Goal: Information Seeking & Learning: Learn about a topic

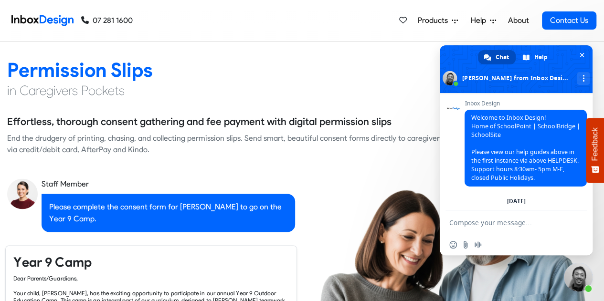
checkbox input "true"
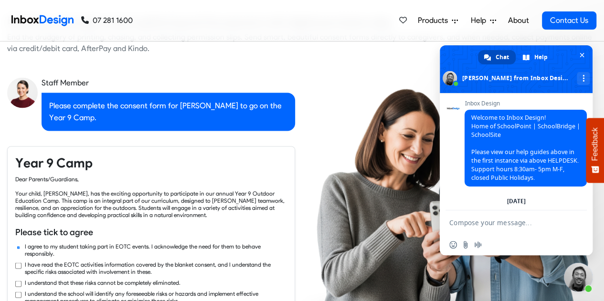
checkbox input "true"
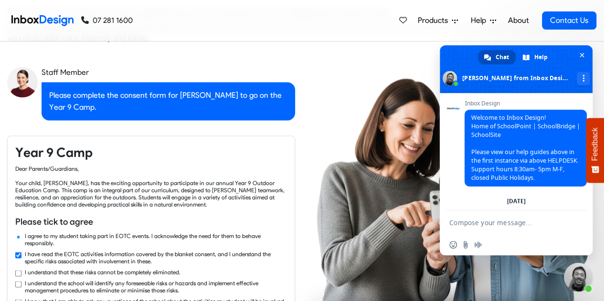
checkbox input "true"
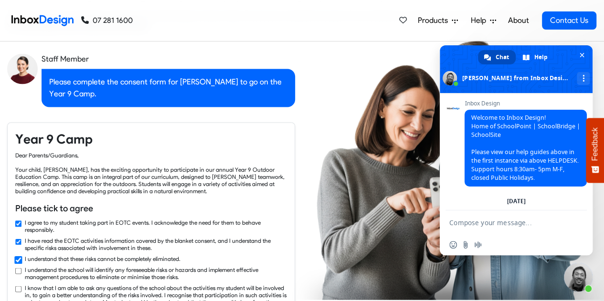
checkbox input "true"
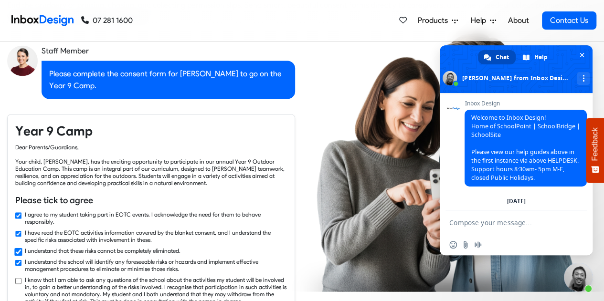
checkbox input "true"
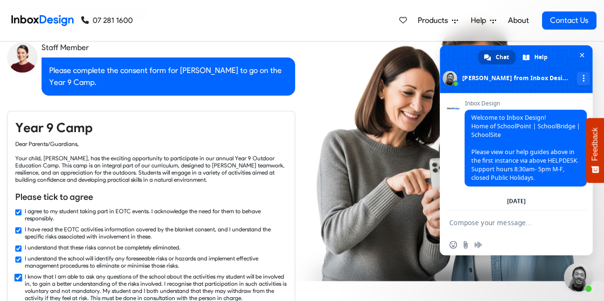
checkbox input "true"
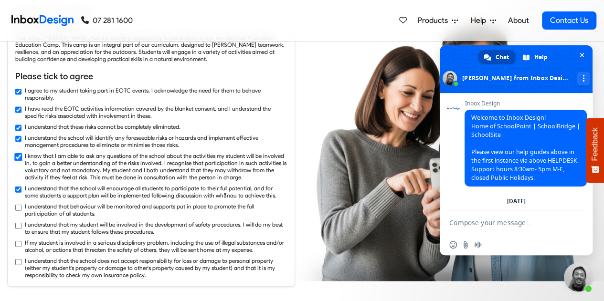
checkbox input "true"
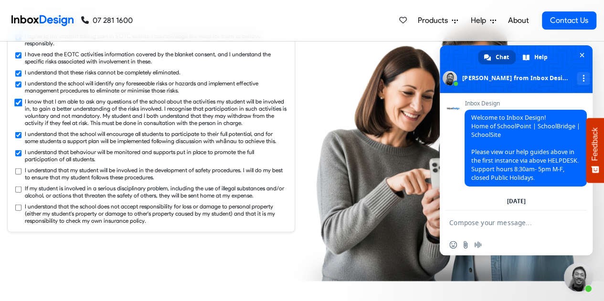
checkbox input "true"
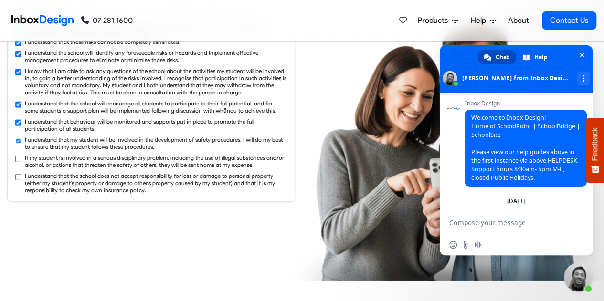
checkbox input "true"
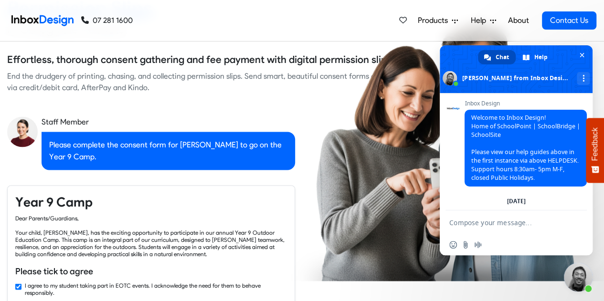
checkbox input "false"
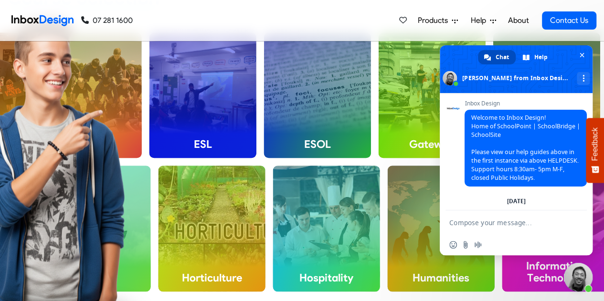
checkbox input "false"
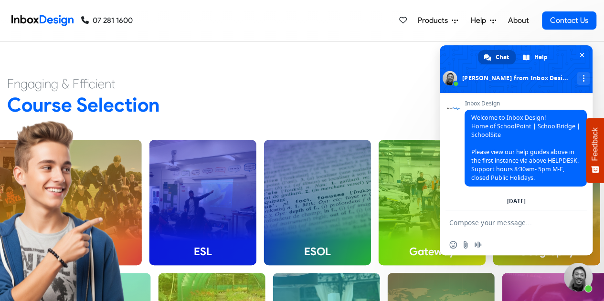
checkbox input "false"
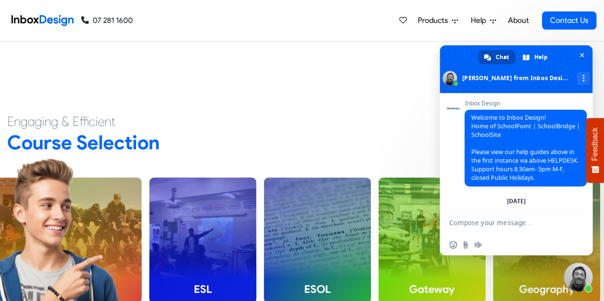
checkbox input "false"
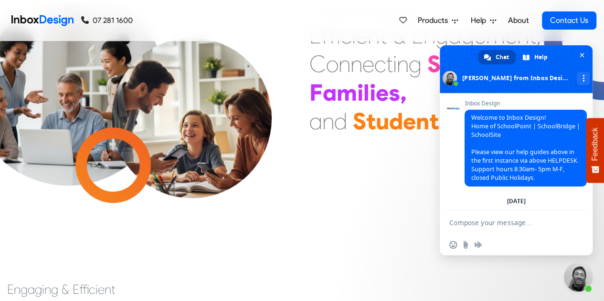
checkbox input "false"
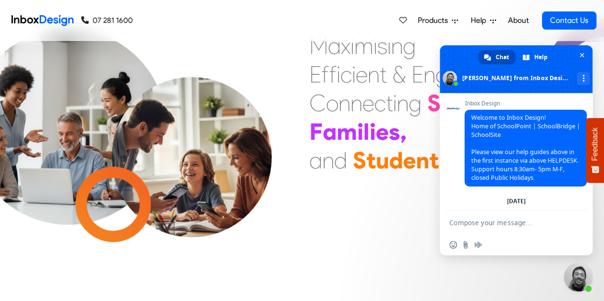
checkbox input "false"
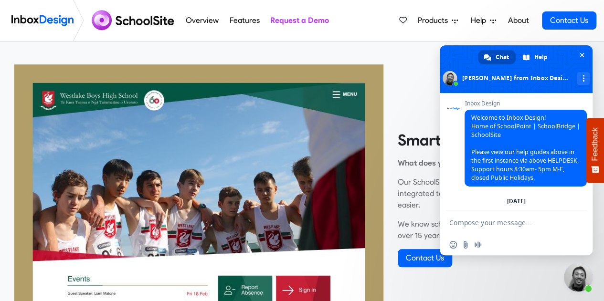
scroll to position [266, 0]
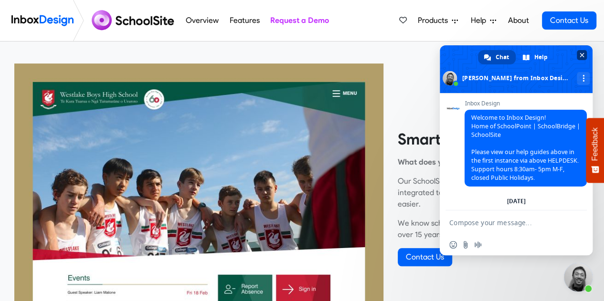
click at [583, 57] on span "Close chat" at bounding box center [582, 55] width 5 height 6
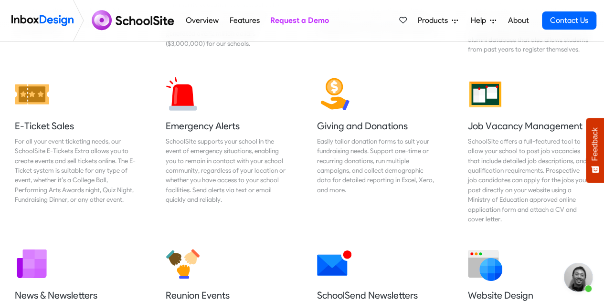
scroll to position [1405, 0]
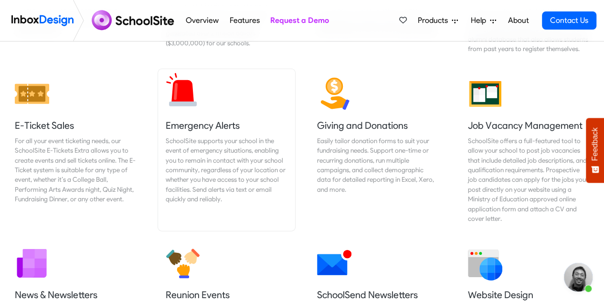
click at [214, 146] on div "SchoolSite supports your school in the event of emergency situations, enabling …" at bounding box center [226, 170] width 121 height 68
